Goal: Find specific page/section: Find specific page/section

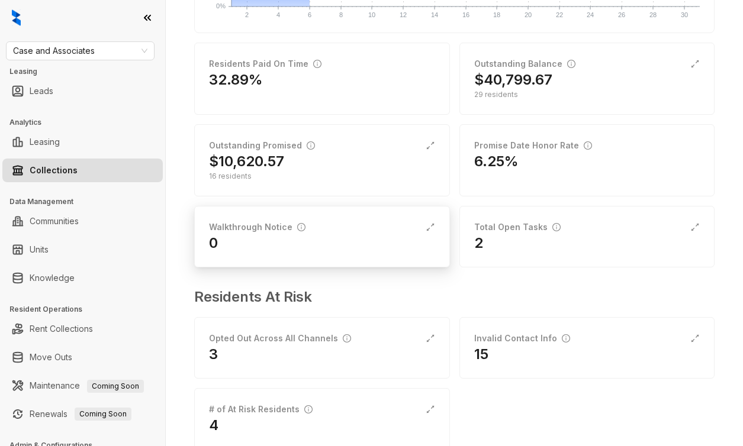
scroll to position [278, 0]
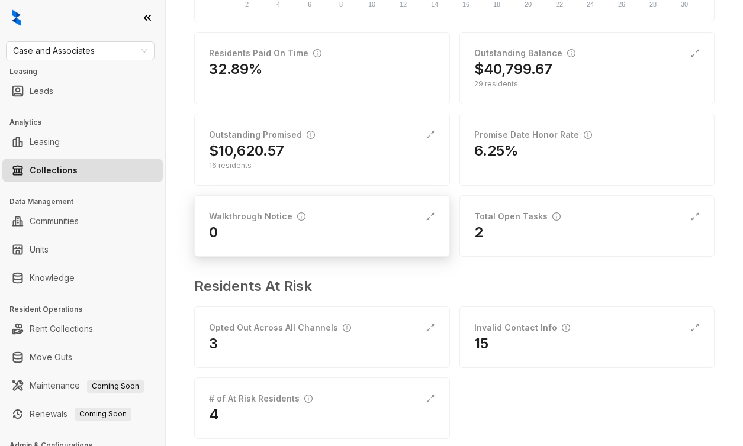
click at [311, 218] on div "Walkthrough Notice" at bounding box center [322, 216] width 226 height 13
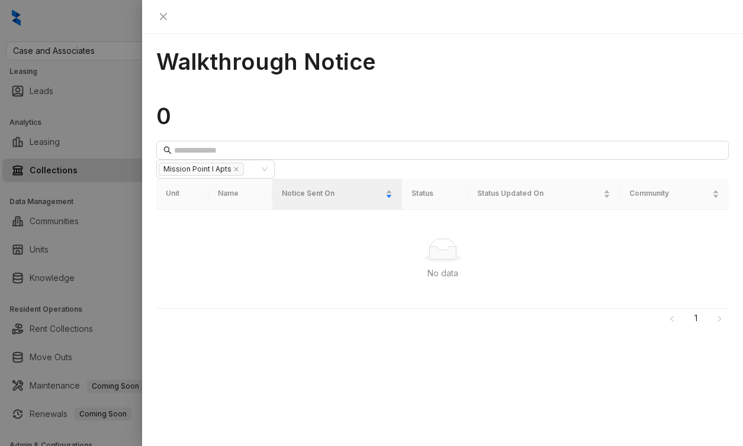
click at [8, 242] on div at bounding box center [371, 223] width 743 height 446
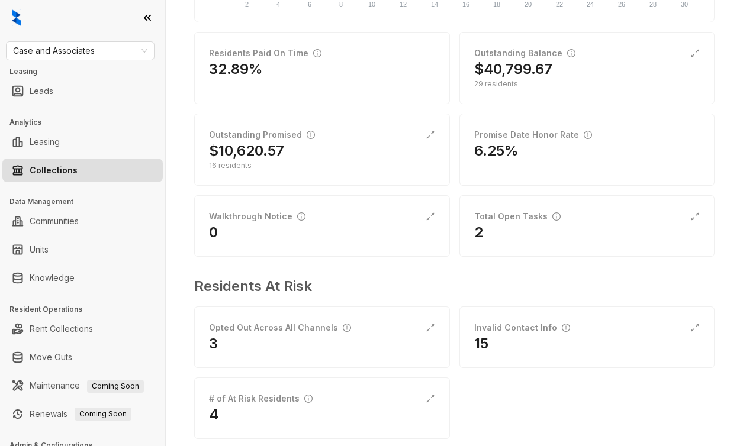
scroll to position [299, 0]
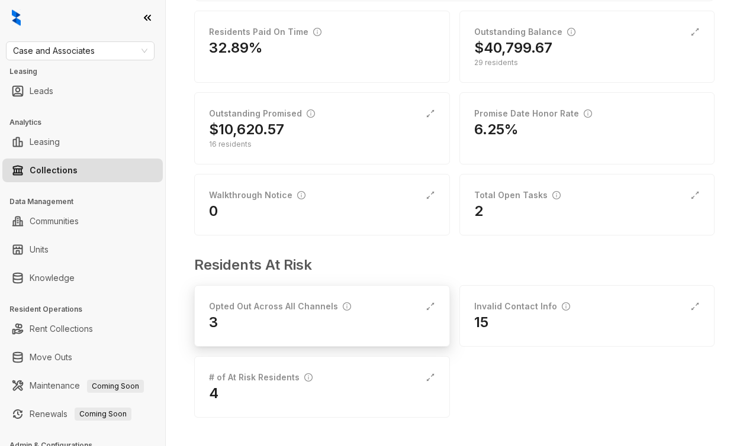
click at [311, 320] on div "3" at bounding box center [322, 322] width 226 height 19
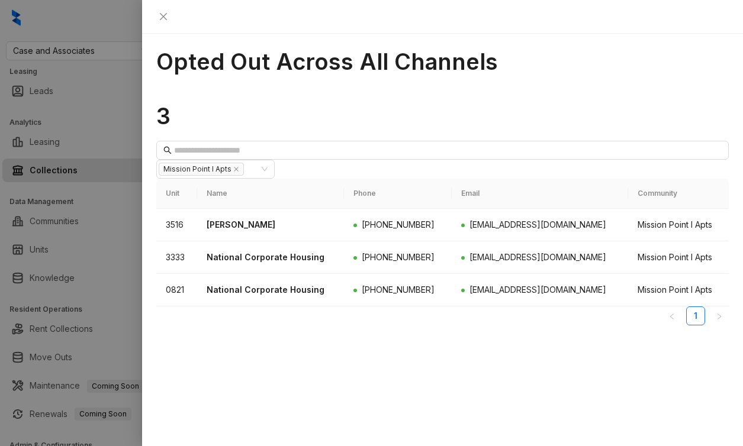
click at [109, 284] on div at bounding box center [371, 223] width 743 height 446
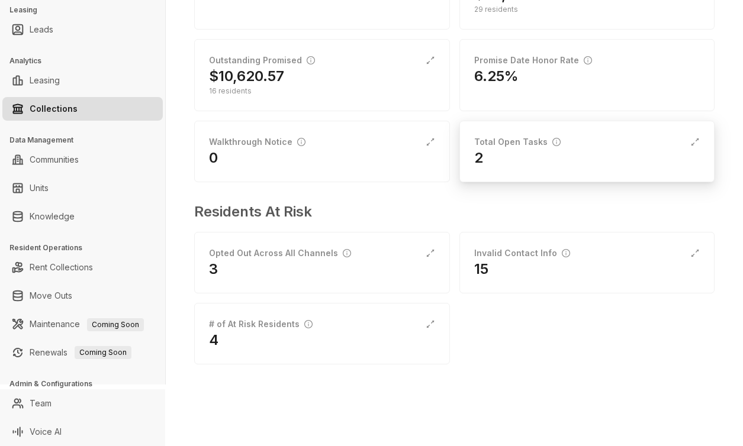
scroll to position [299, 0]
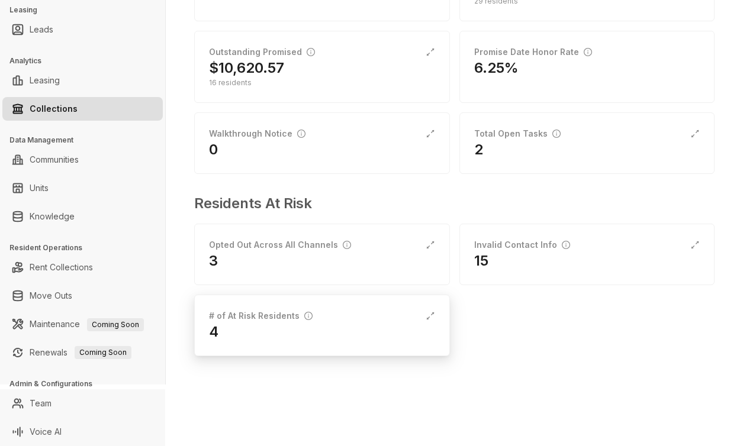
click at [333, 326] on div "4" at bounding box center [322, 332] width 226 height 19
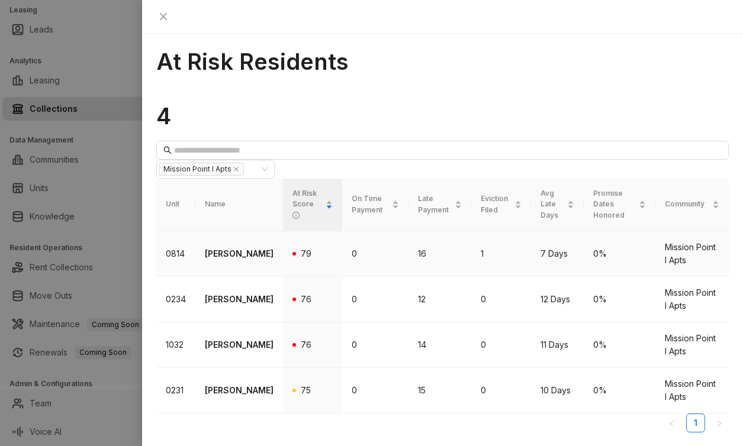
click at [304, 231] on td "79" at bounding box center [312, 254] width 59 height 46
click at [229, 247] on p "[PERSON_NAME]" at bounding box center [239, 253] width 69 height 13
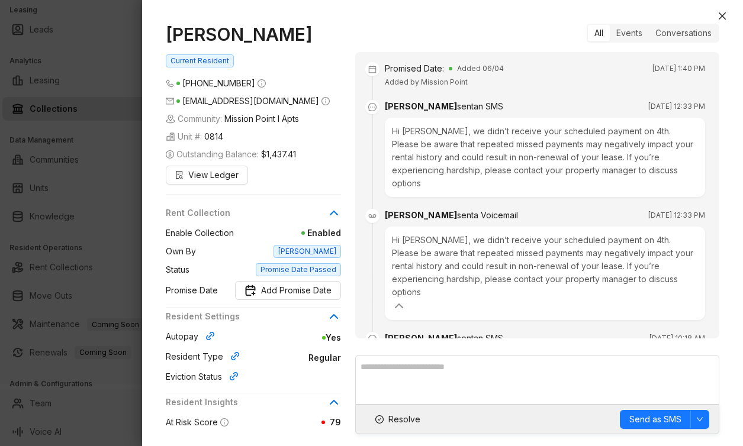
scroll to position [6685, 0]
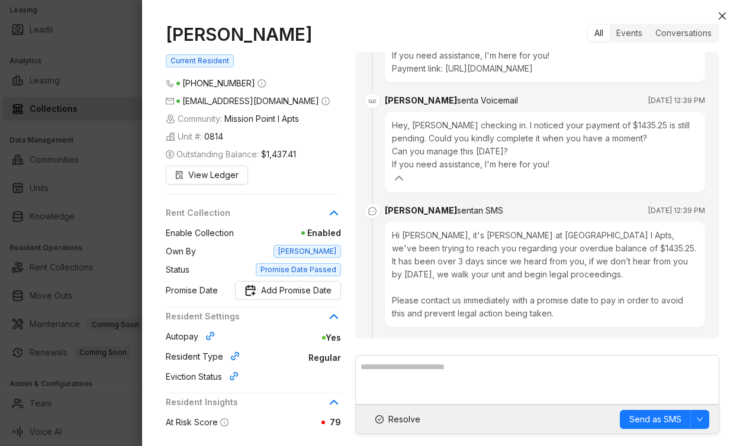
click at [54, 125] on div at bounding box center [371, 223] width 743 height 446
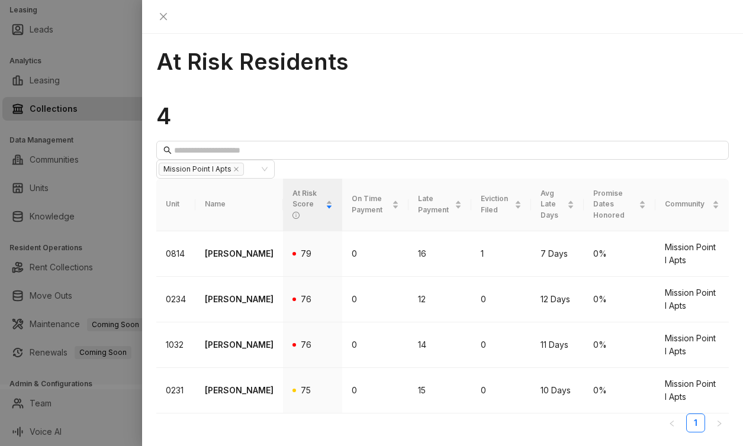
click at [108, 133] on div at bounding box center [371, 223] width 743 height 446
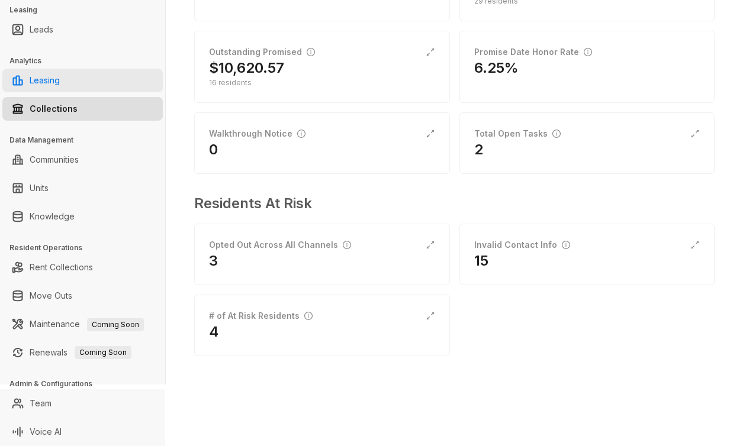
click at [60, 79] on link "Leasing" at bounding box center [45, 81] width 30 height 24
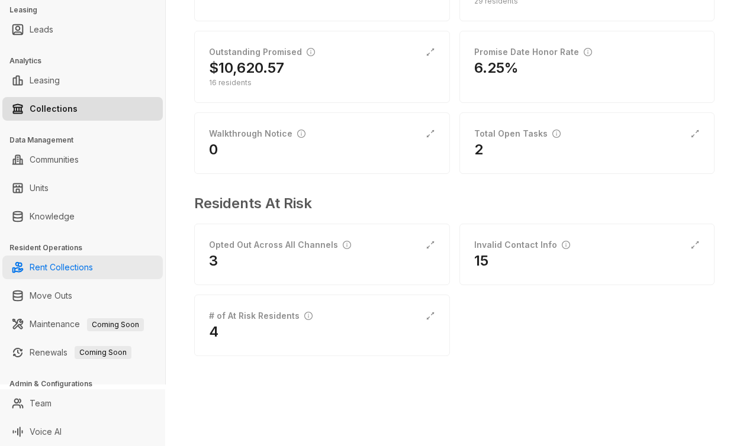
click at [80, 267] on link "Rent Collections" at bounding box center [61, 268] width 63 height 24
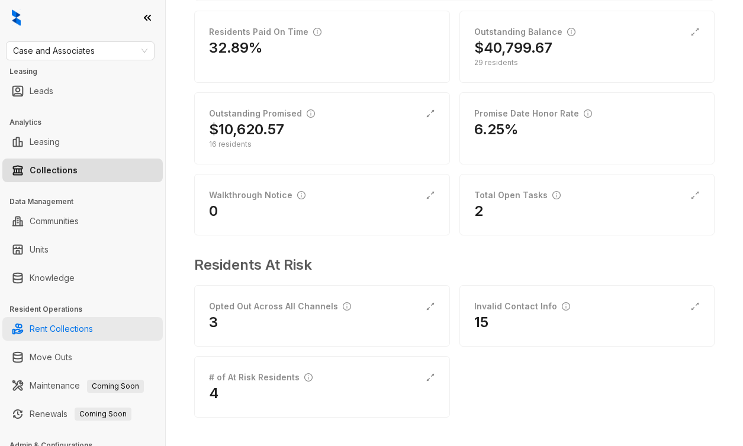
scroll to position [62, 0]
